Goal: Task Accomplishment & Management: Complete application form

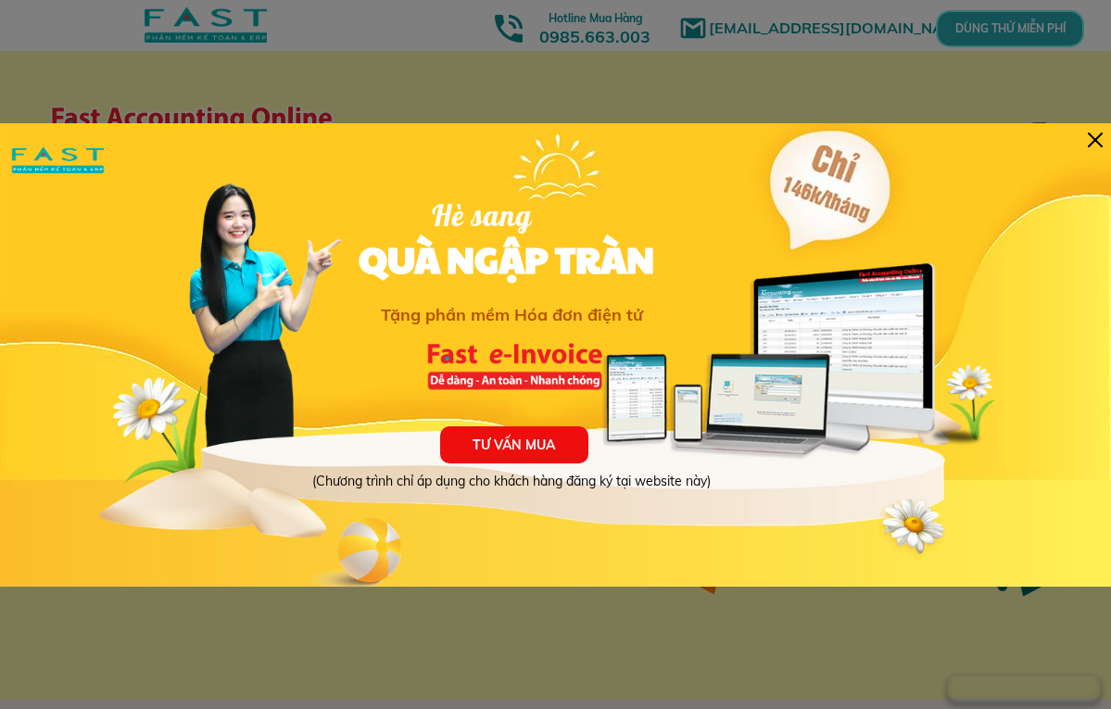
click at [1085, 136] on div "TƯ VẤN MUA (Chương trình chỉ áp dụng cho khách hàng đăng ký tại website này) Hè…" at bounding box center [555, 354] width 1111 height 463
click at [1091, 137] on div at bounding box center [1094, 139] width 15 height 15
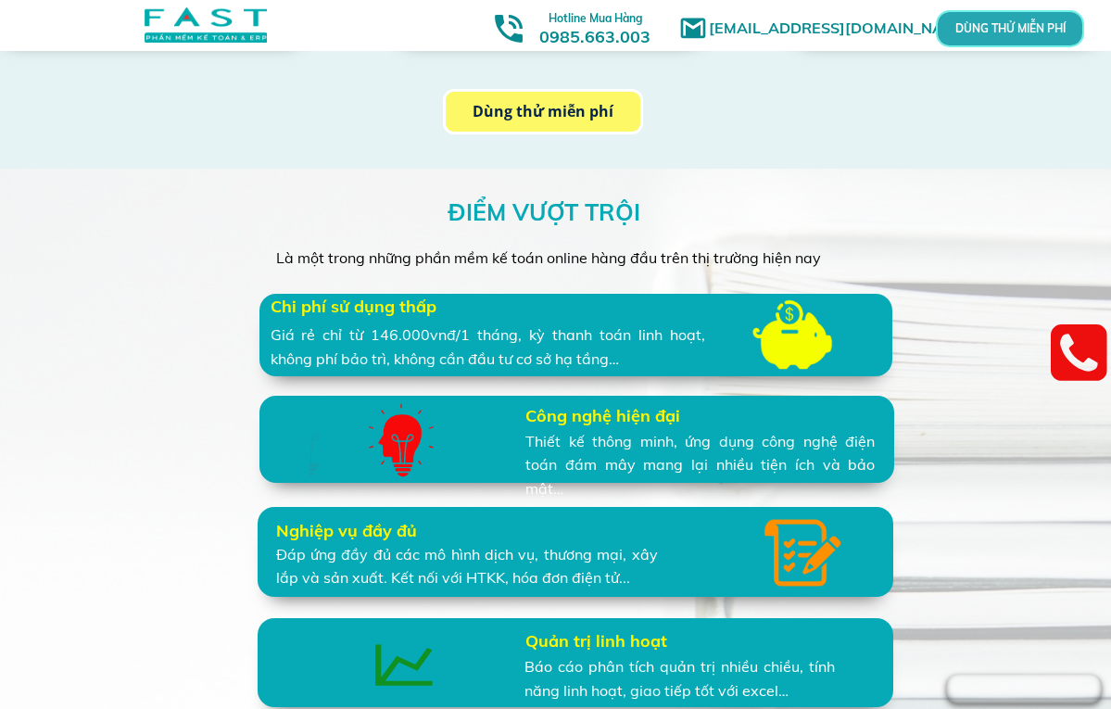
scroll to position [3416, 0]
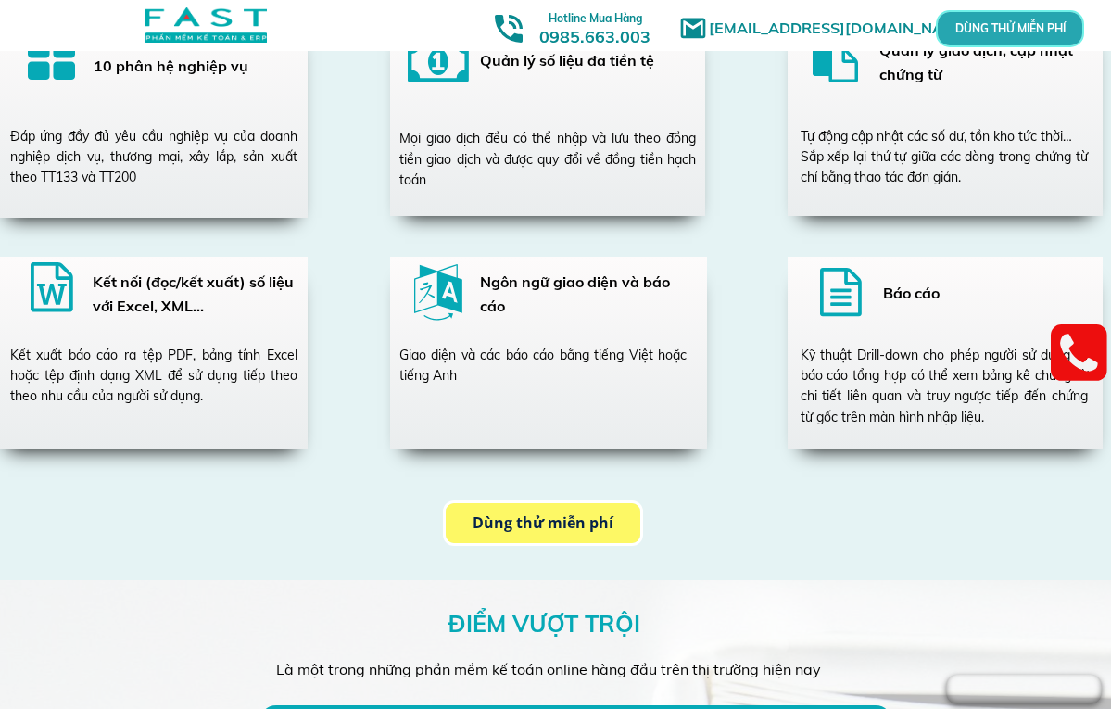
click at [1035, 23] on p "DÙNG THỬ MIỄN PHÍ" at bounding box center [1010, 28] width 50 height 11
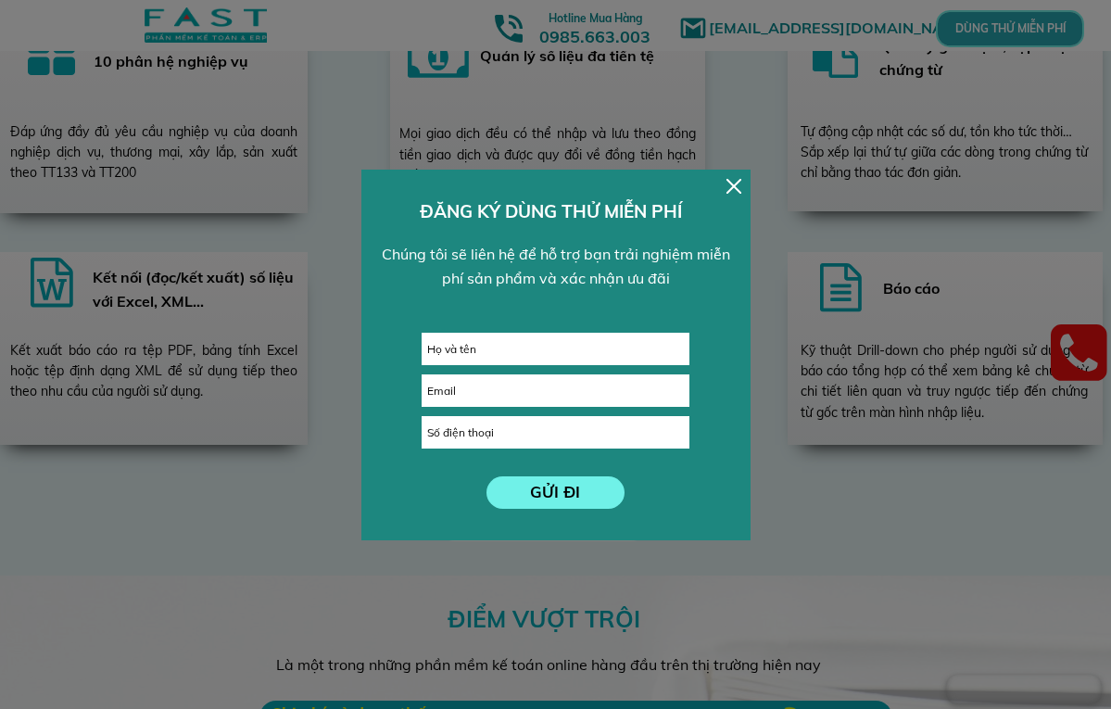
click at [499, 339] on input "text" at bounding box center [555, 348] width 266 height 31
click at [730, 188] on div at bounding box center [733, 186] width 15 height 15
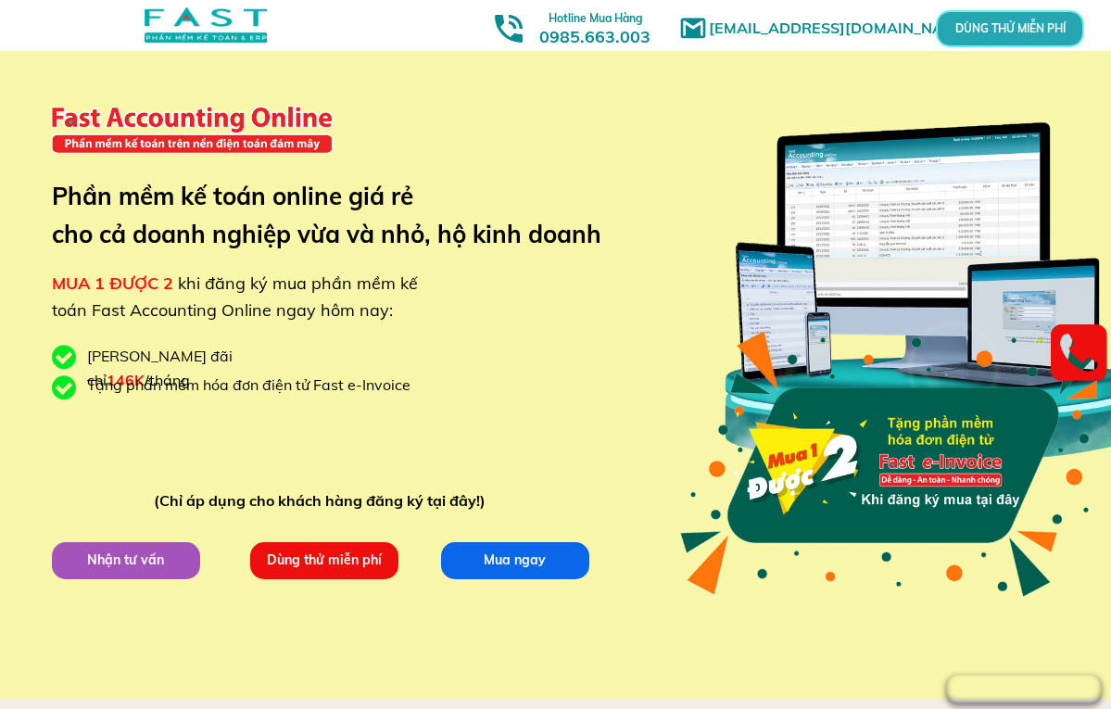
click at [294, 568] on p "Dùng thử miễn phí" at bounding box center [323, 559] width 148 height 37
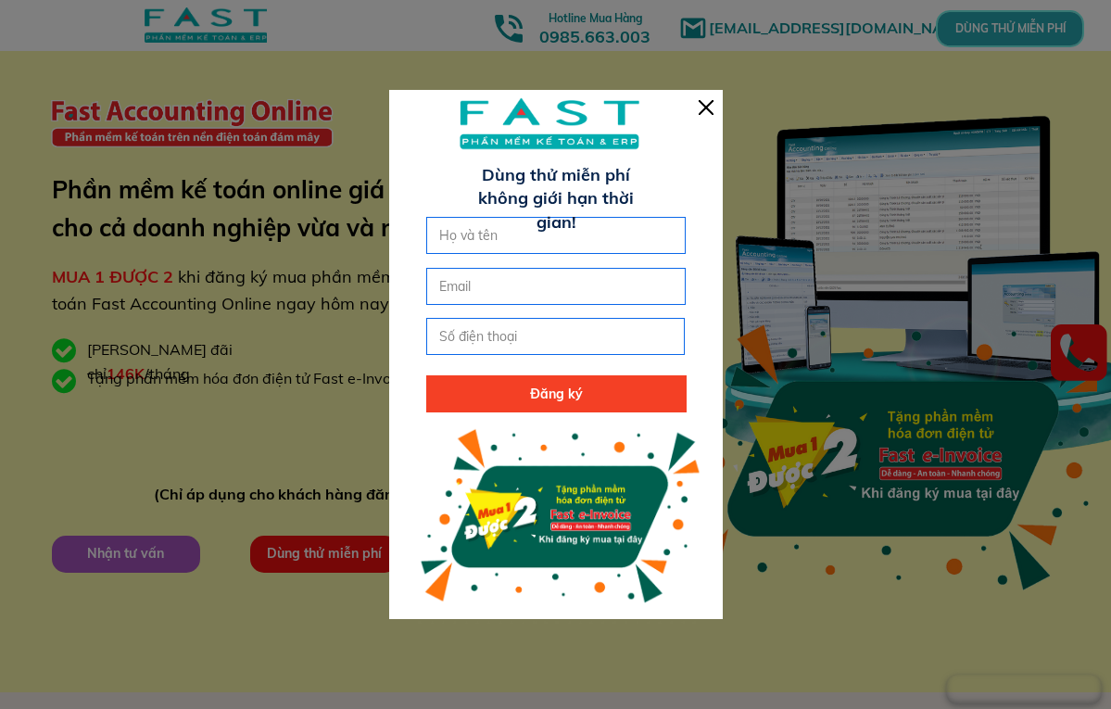
click at [628, 236] on input "text" at bounding box center [555, 235] width 243 height 35
click at [628, 236] on input "Trầ" at bounding box center [555, 235] width 243 height 35
type input "[PERSON_NAME]"
click at [583, 270] on input "email" at bounding box center [555, 286] width 243 height 35
click at [703, 108] on div at bounding box center [705, 107] width 15 height 15
